Goal: Information Seeking & Learning: Learn about a topic

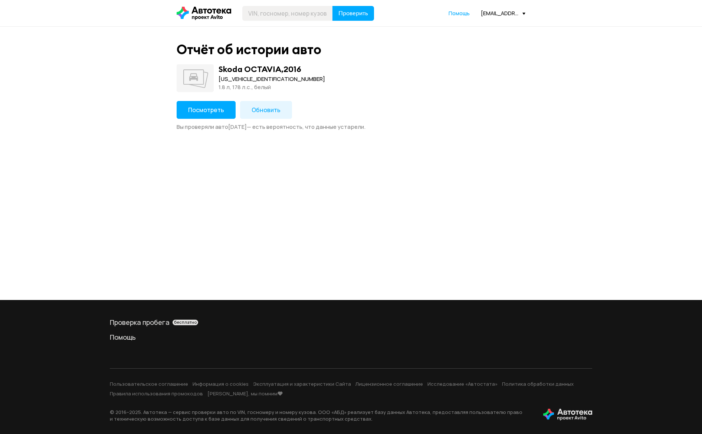
click at [197, 105] on button "Посмотреть" at bounding box center [206, 110] width 59 height 18
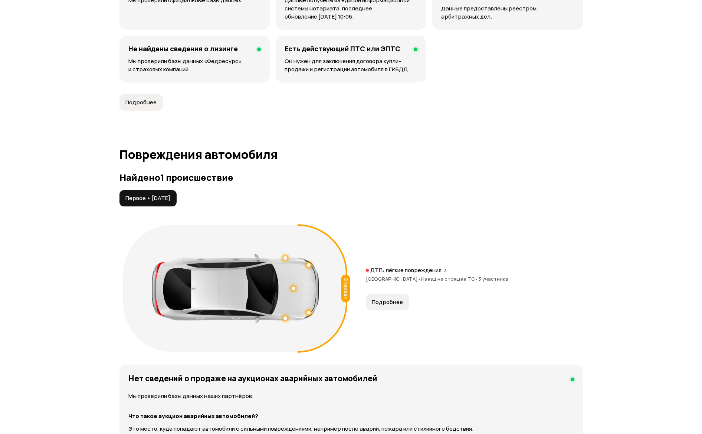
scroll to position [668, 0]
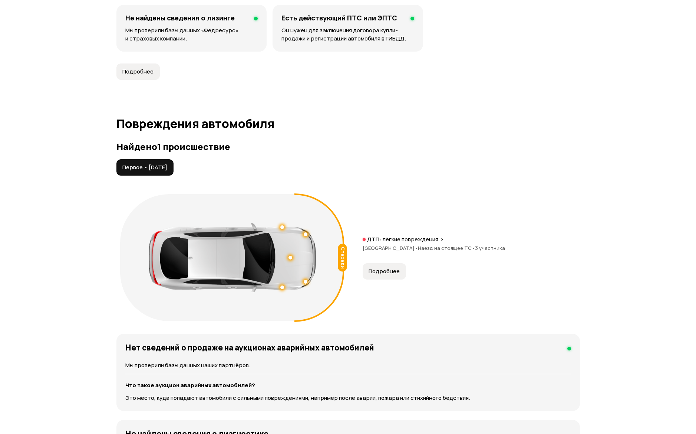
click at [393, 273] on span "Подробнее" at bounding box center [384, 270] width 31 height 7
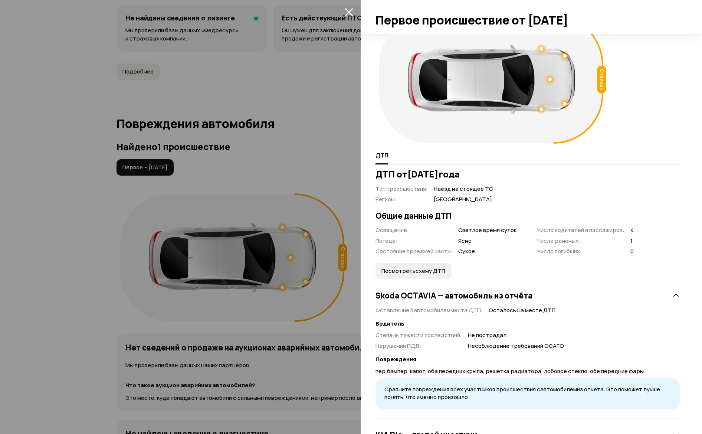
scroll to position [87, 0]
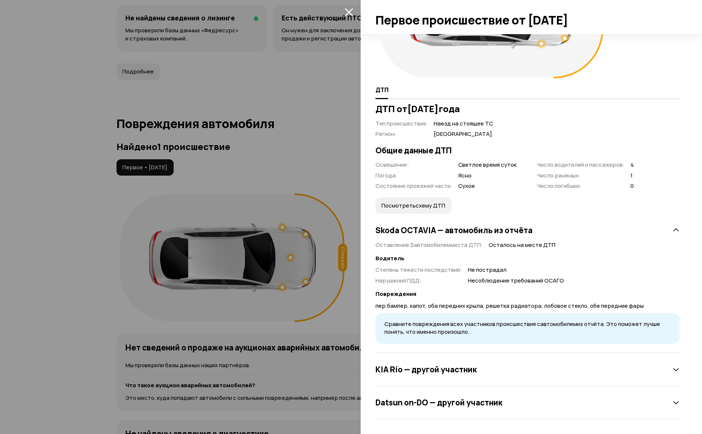
click at [475, 375] on div "[PERSON_NAME] — другой участник" at bounding box center [527, 369] width 304 height 15
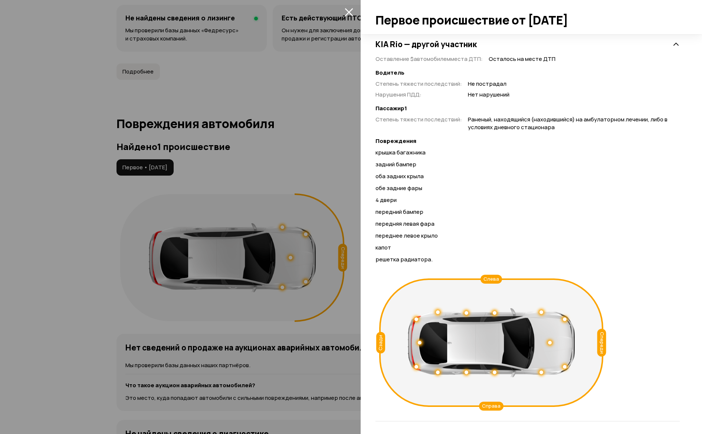
scroll to position [447, 0]
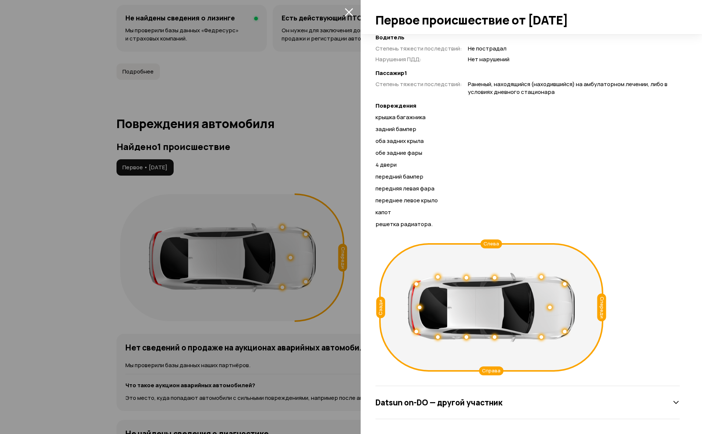
click at [439, 401] on h3 "Datsun on-DO — другой участник" at bounding box center [438, 402] width 127 height 10
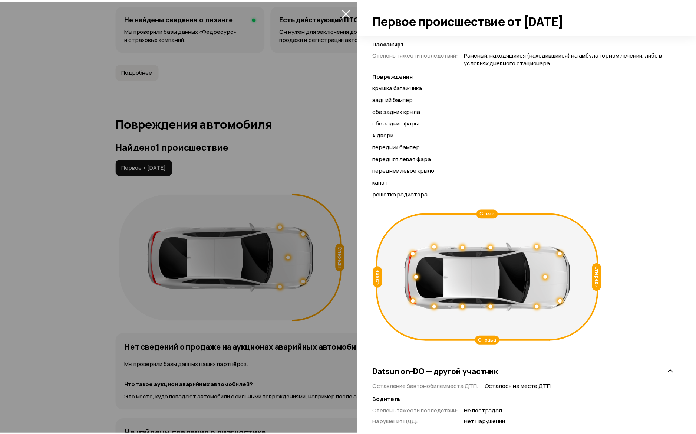
scroll to position [395, 0]
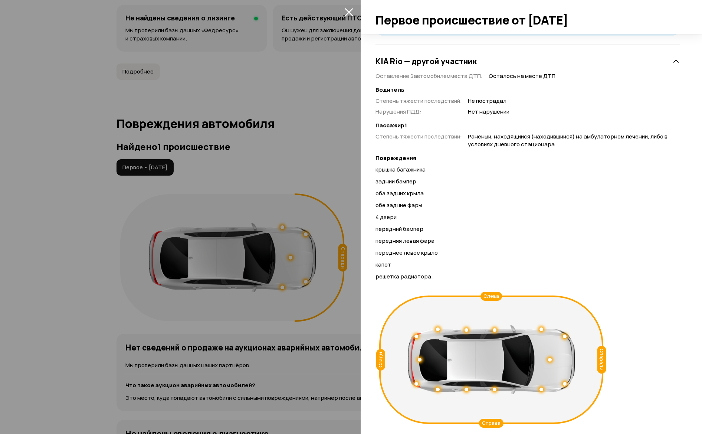
click at [59, 336] on div at bounding box center [351, 217] width 702 height 434
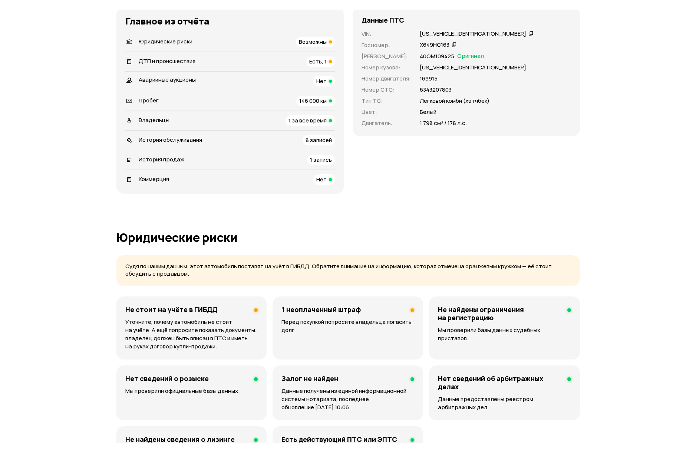
scroll to position [0, 0]
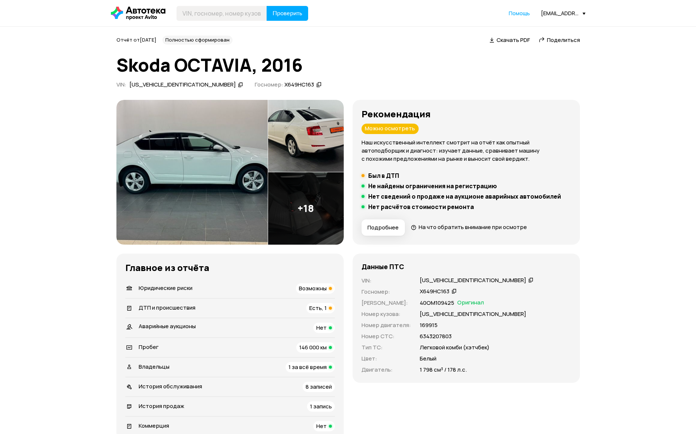
click at [467, 282] on div "[US_VEHICLE_IDENTIFICATION_NUMBER]" at bounding box center [473, 280] width 106 height 8
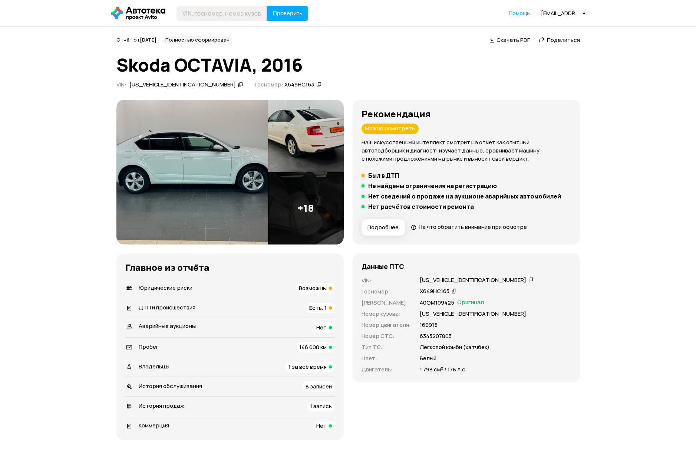
click at [441, 279] on div "[US_VEHICLE_IDENTIFICATION_NUMBER]" at bounding box center [473, 280] width 106 height 8
click at [454, 279] on div "[US_VEHICLE_IDENTIFICATION_NUMBER]" at bounding box center [473, 280] width 106 height 8
click at [454, 276] on div "Данные ПТС VIN : [US_VEHICLE_IDENTIFICATION_NUMBER]   Госномер : Х649НС163   Но…" at bounding box center [466, 317] width 227 height 129
click at [452, 279] on div "[US_VEHICLE_IDENTIFICATION_NUMBER]" at bounding box center [473, 280] width 106 height 8
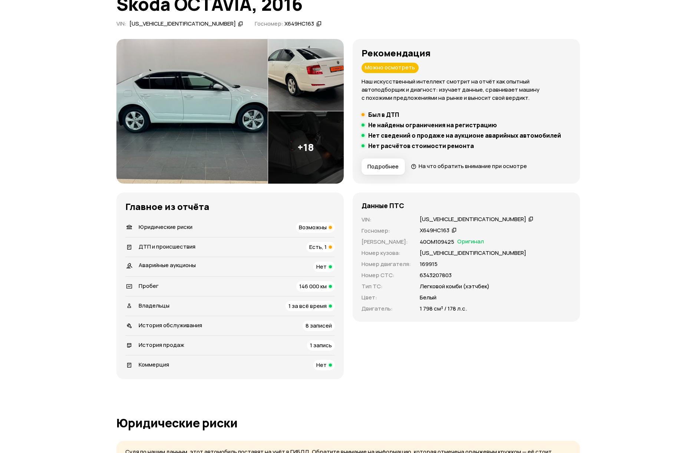
scroll to position [223, 0]
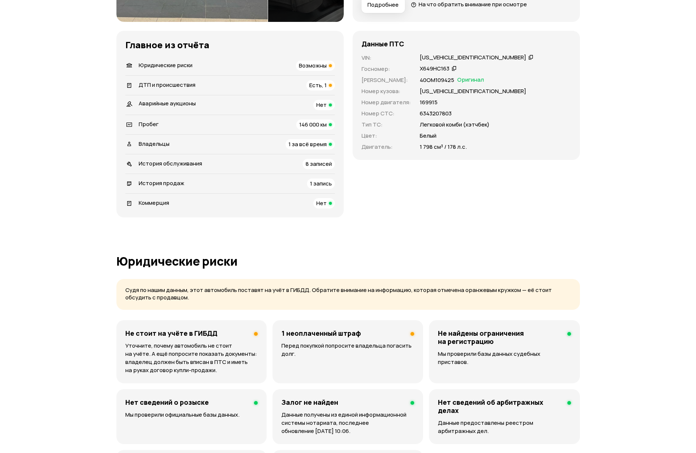
click at [316, 356] on p "Перед покупкой попросите владельца погасить долг." at bounding box center [347, 350] width 133 height 16
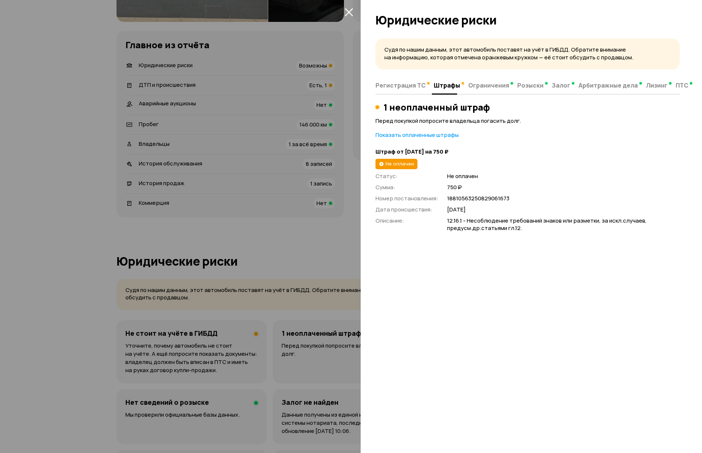
click at [491, 249] on div "Судя по нашим данным, этот автомобиль поставят на учёт в ГИБДД. Обратите вниман…" at bounding box center [530, 243] width 341 height 419
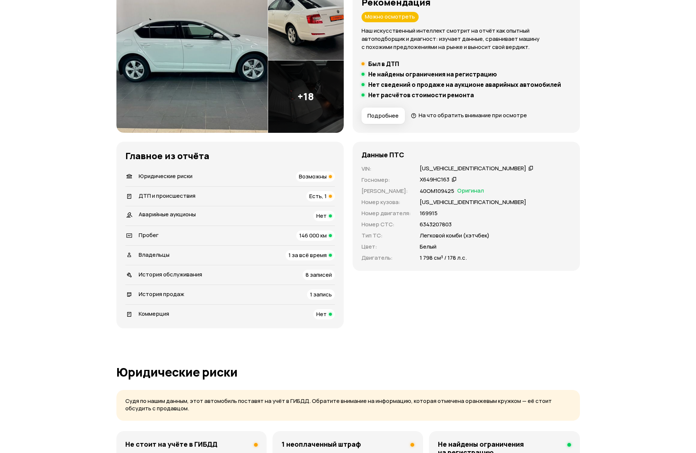
scroll to position [74, 0]
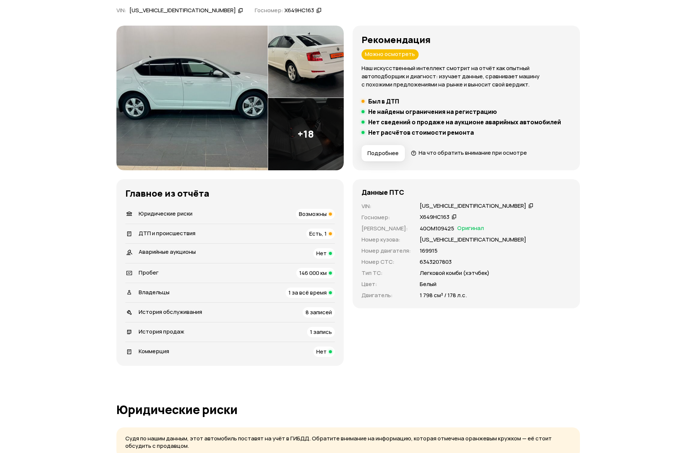
click at [570, 40] on h3 "Рекомендация" at bounding box center [467, 39] width 210 height 10
